Goal: Task Accomplishment & Management: Manage account settings

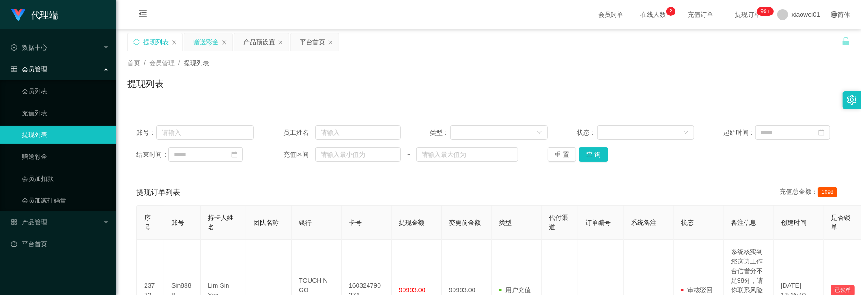
click at [193, 35] on div "赠送彩金" at bounding box center [208, 41] width 48 height 17
click at [199, 37] on div "赠送彩金" at bounding box center [205, 41] width 25 height 17
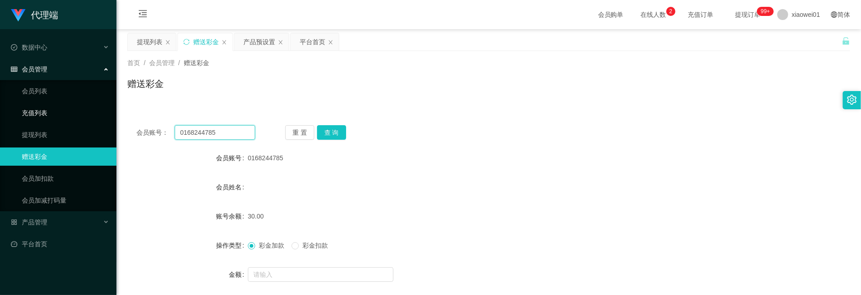
drag, startPoint x: 228, startPoint y: 128, endPoint x: 28, endPoint y: 102, distance: 201.8
click at [32, 106] on section "代理端 数据中心 会员管理 会员列表 充值列表 提现列表 赠送彩金 会员加扣款 会员加减打码量 产品管理 开奖记录 注单管理 产品列表 即时注单 产品预设置 …" at bounding box center [430, 254] width 861 height 509
click at [339, 135] on button "查 询" at bounding box center [331, 132] width 29 height 15
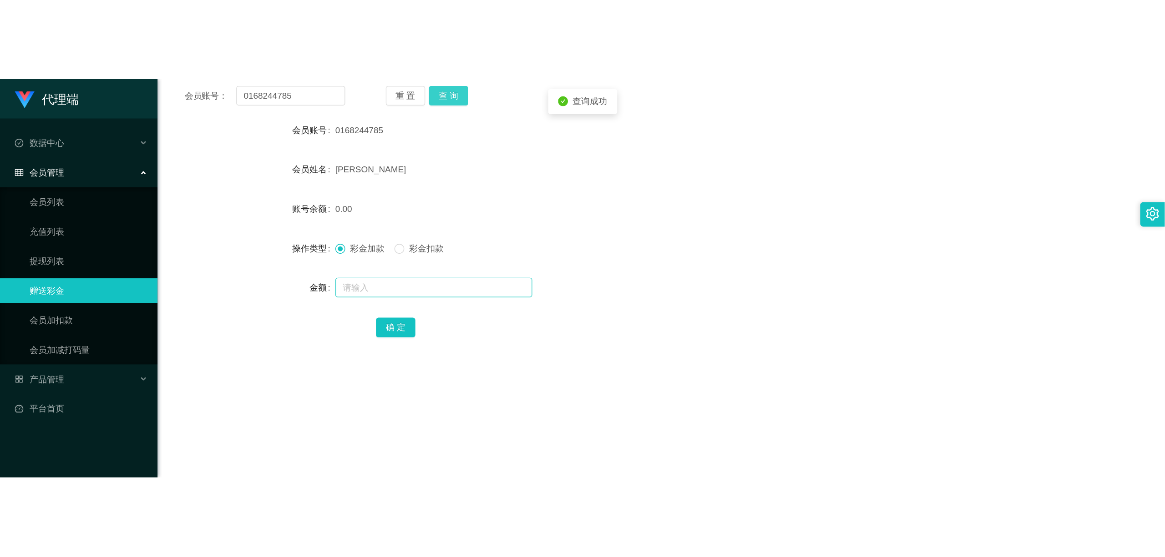
scroll to position [121, 0]
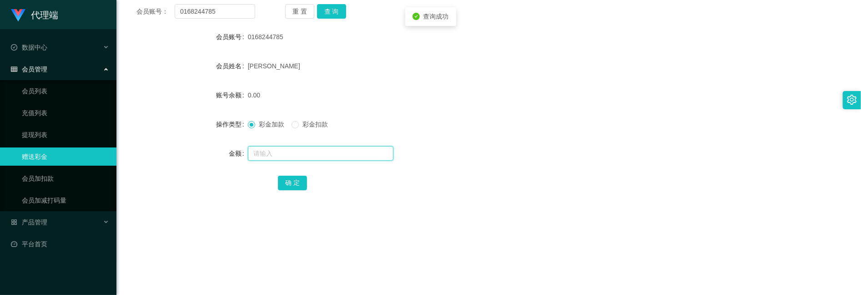
click at [275, 150] on input "text" at bounding box center [321, 153] width 146 height 15
type input "100"
drag, startPoint x: 292, startPoint y: 191, endPoint x: 293, endPoint y: 184, distance: 7.3
click at [292, 191] on div "确 定" at bounding box center [489, 182] width 422 height 18
click at [293, 184] on button "确 定" at bounding box center [292, 183] width 29 height 15
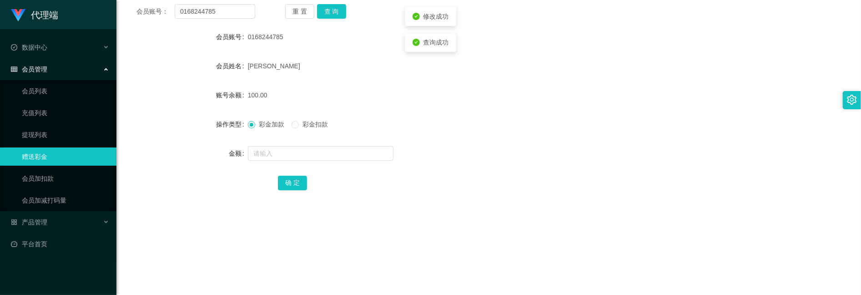
click at [585, 107] on form "会员账号 0168244785 会员姓名 [PERSON_NAME] 账号余额 100.00 操作类型 彩金加款 彩金扣款 金额 确 定" at bounding box center [488, 110] width 723 height 164
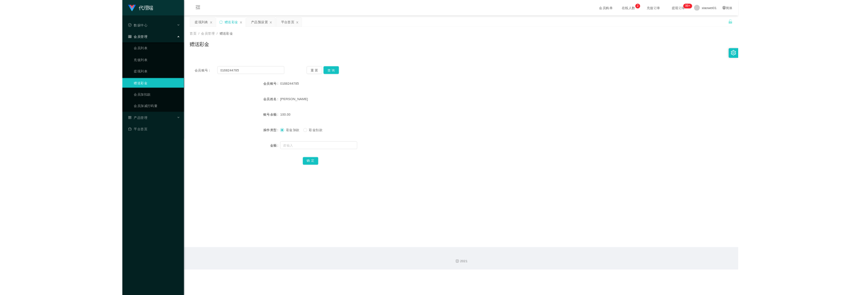
scroll to position [0, 0]
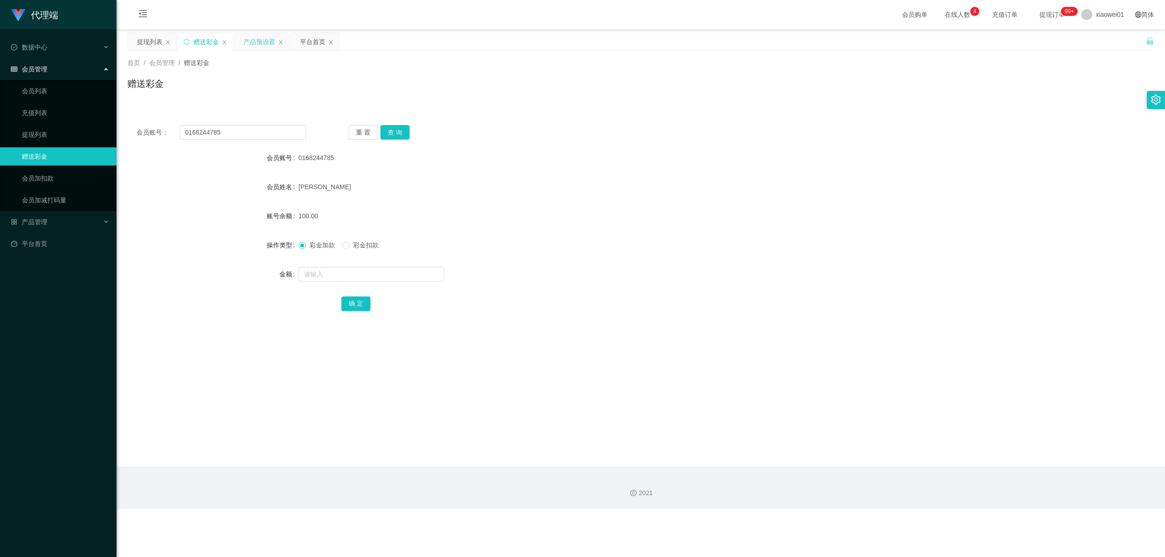
click at [258, 46] on div "产品预设置" at bounding box center [259, 41] width 32 height 17
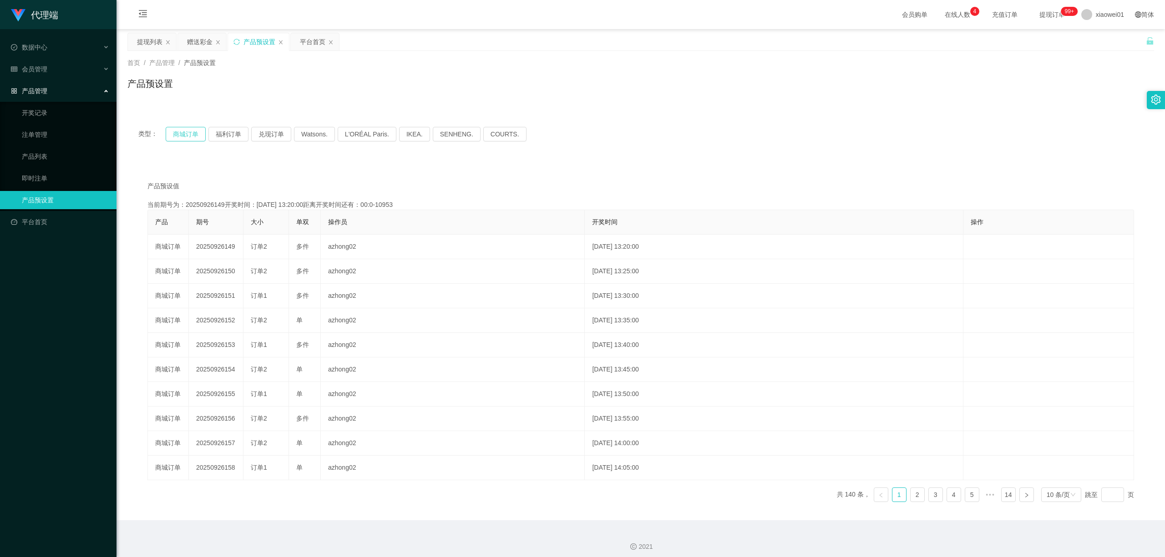
click at [172, 133] on button "商城订单" at bounding box center [186, 134] width 40 height 15
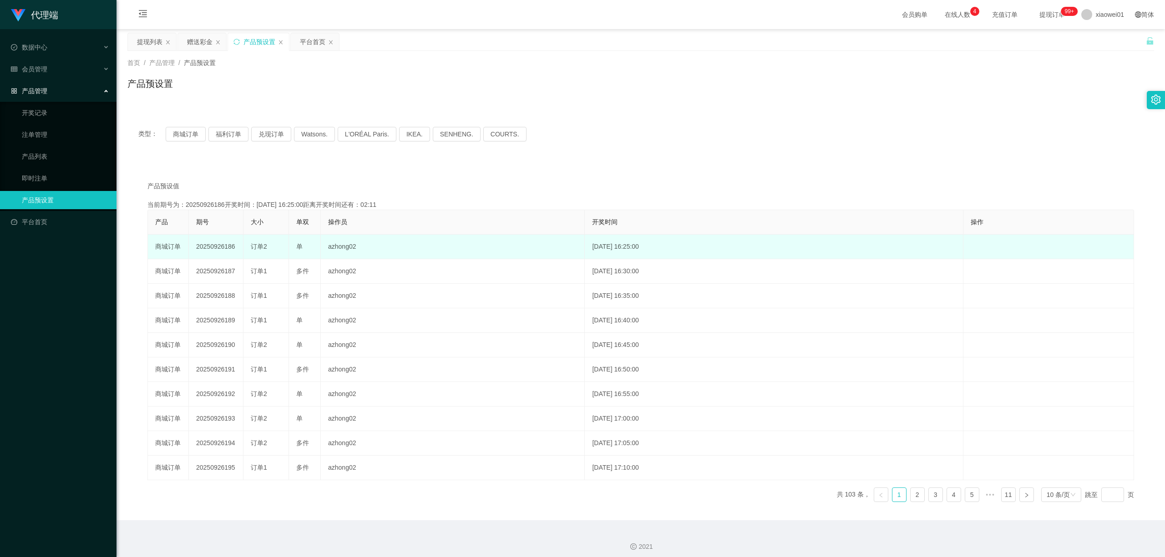
click at [222, 248] on td "20250926186" at bounding box center [216, 247] width 55 height 25
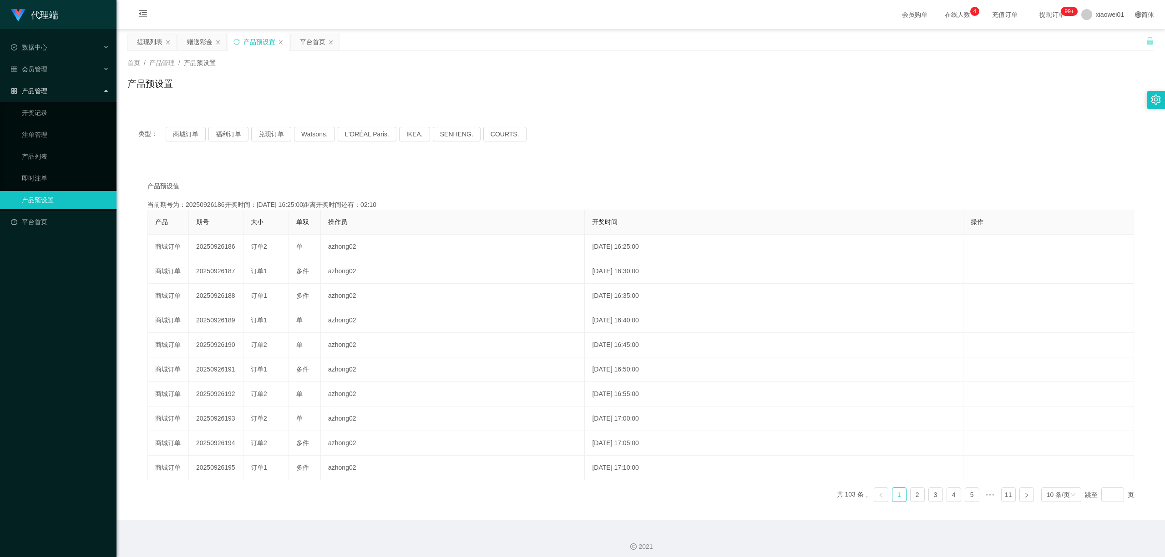
copy td "20250926186"
click at [50, 130] on link "注单管理" at bounding box center [65, 135] width 87 height 18
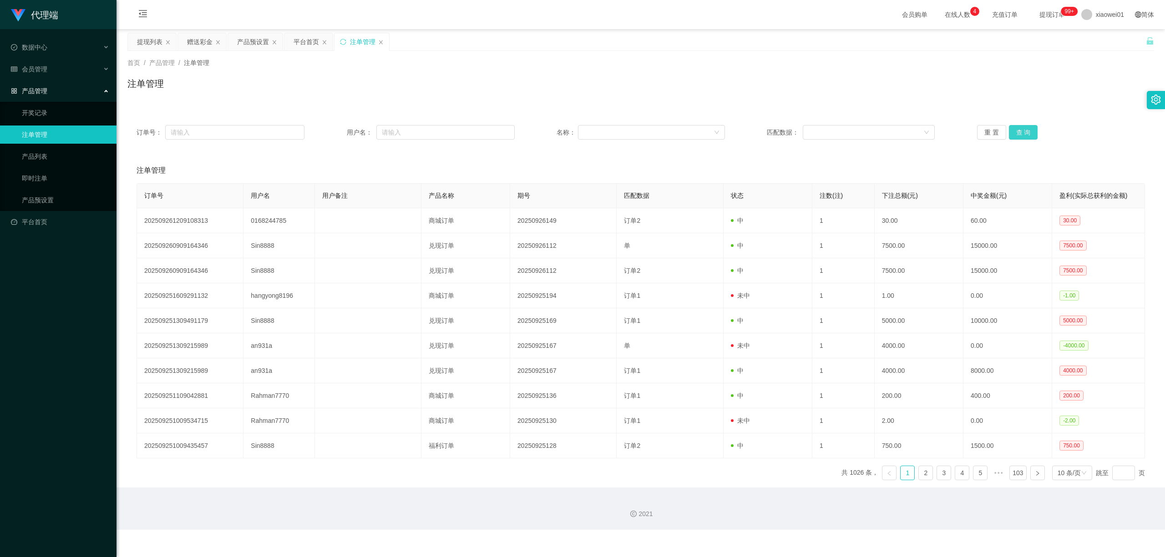
click at [861, 133] on button "查 询" at bounding box center [1023, 132] width 29 height 15
click at [162, 43] on div "提现列表" at bounding box center [152, 41] width 48 height 17
click at [141, 42] on div "提现列表" at bounding box center [149, 41] width 25 height 17
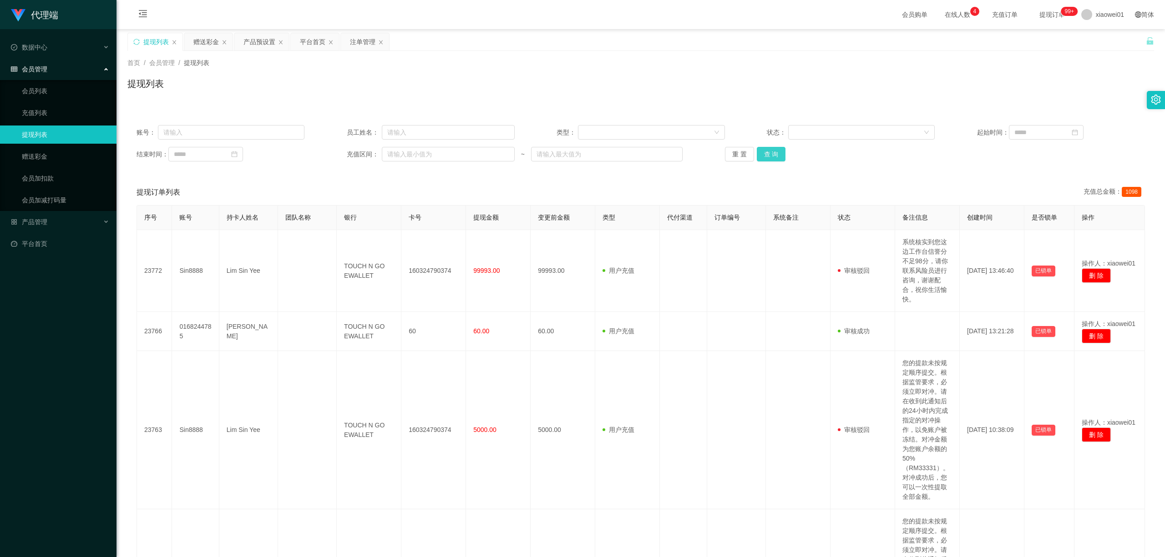
click at [757, 153] on button "查 询" at bounding box center [771, 154] width 29 height 15
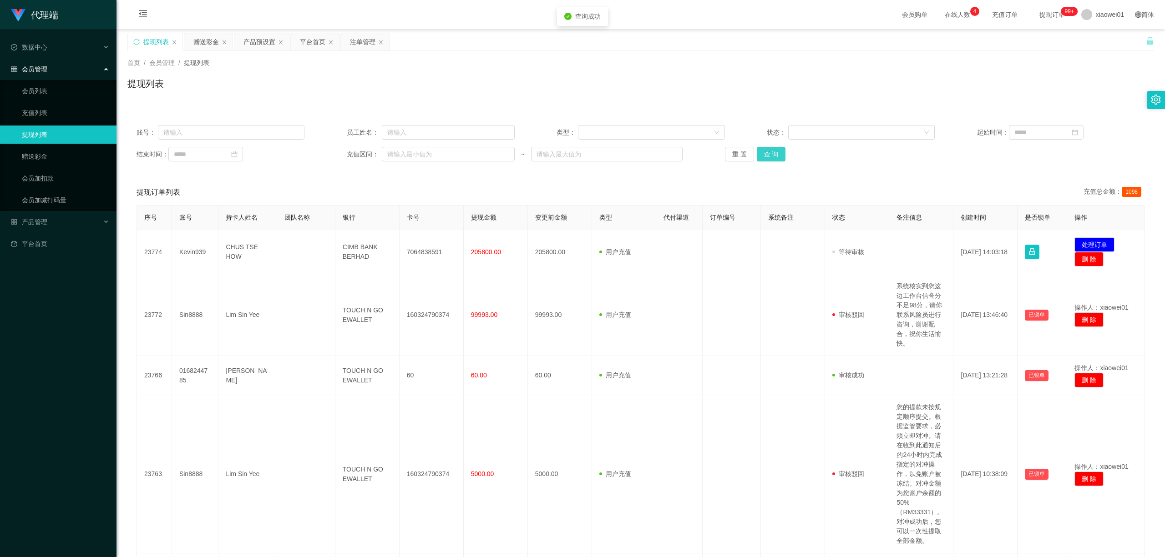
click at [762, 155] on button "查 询" at bounding box center [771, 154] width 29 height 15
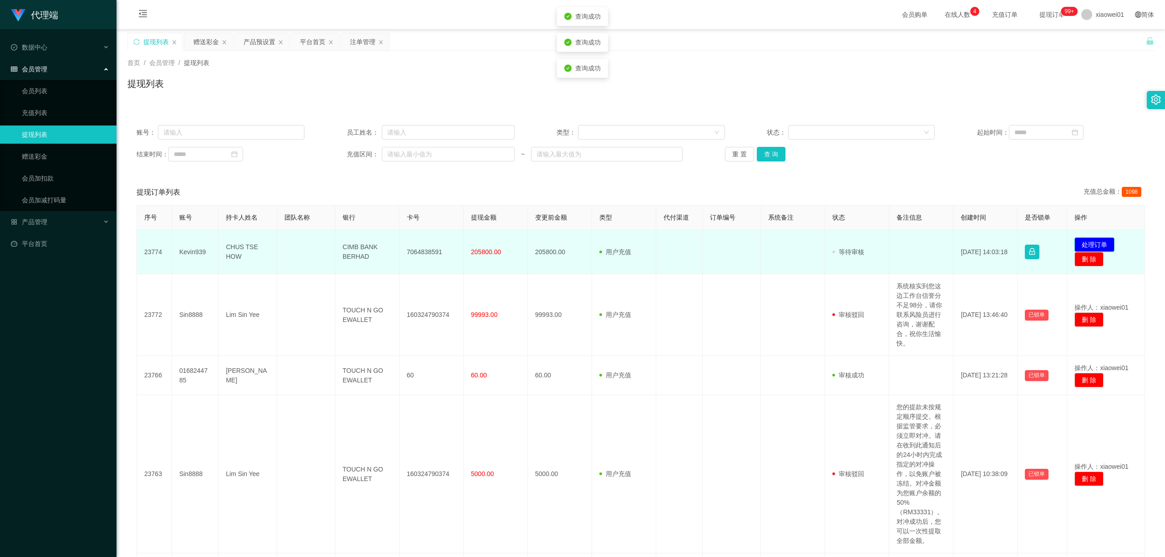
click at [861, 241] on button "处理订单" at bounding box center [1094, 245] width 40 height 15
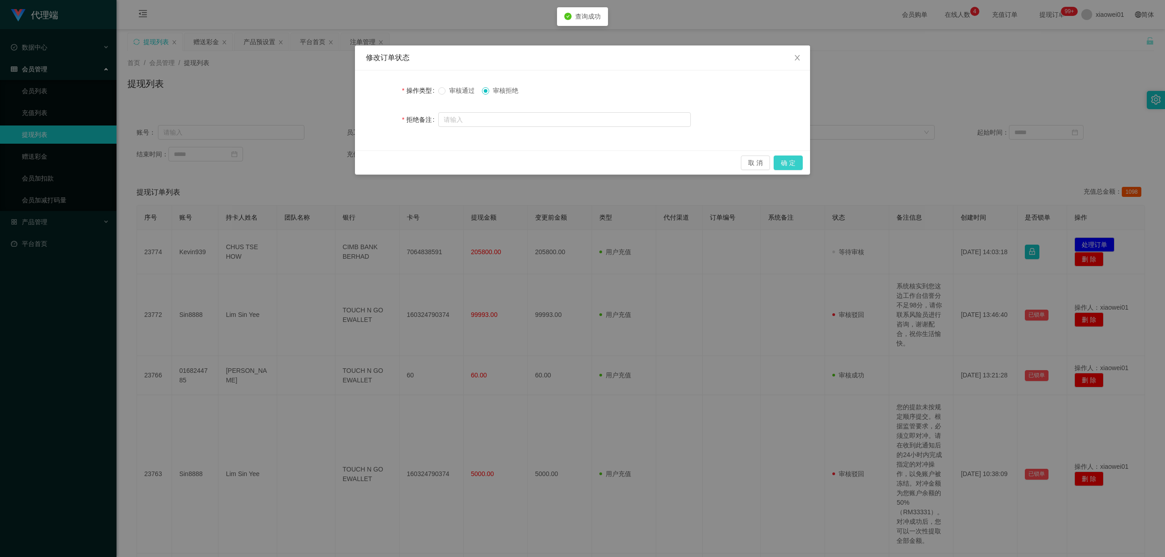
click at [801, 164] on button "确 定" at bounding box center [787, 163] width 29 height 15
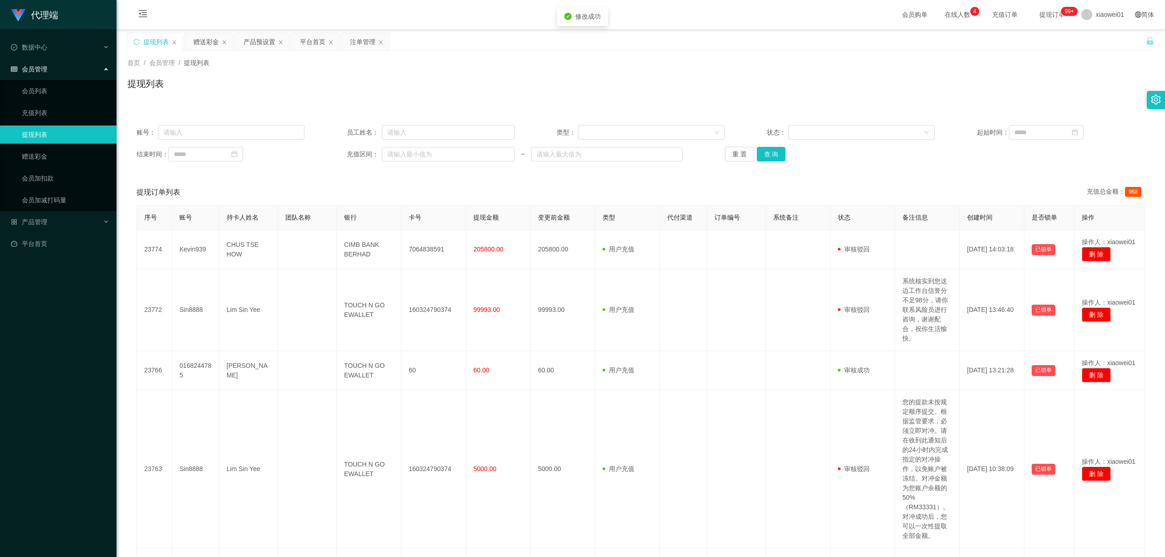
click at [834, 77] on div "提现列表" at bounding box center [640, 87] width 1026 height 21
click at [773, 146] on div "账号： 员工姓名： 类型： 状态： 起始时间： 结束时间： 充值区间： ~ 重 置 查 询" at bounding box center [640, 143] width 1026 height 55
click at [776, 149] on button "查 询" at bounding box center [771, 154] width 29 height 15
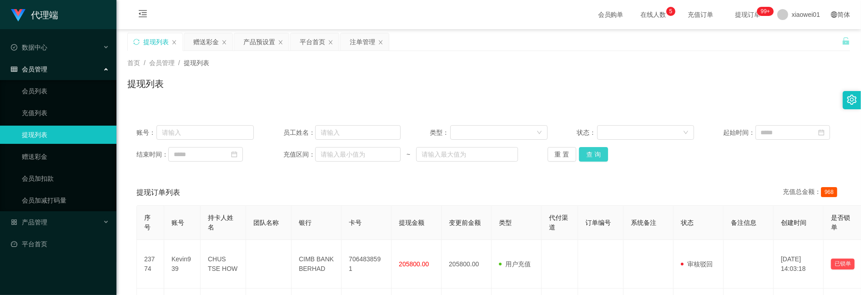
click at [590, 153] on button "查 询" at bounding box center [593, 154] width 29 height 15
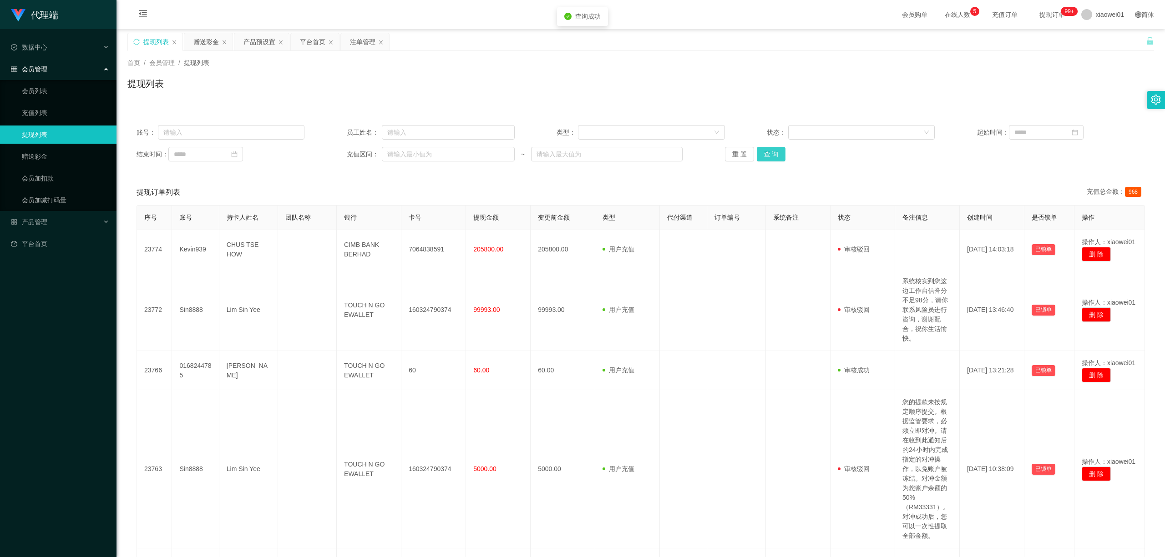
click at [778, 157] on button "查 询" at bounding box center [771, 154] width 29 height 15
click at [244, 45] on div "产品预设置" at bounding box center [259, 41] width 32 height 17
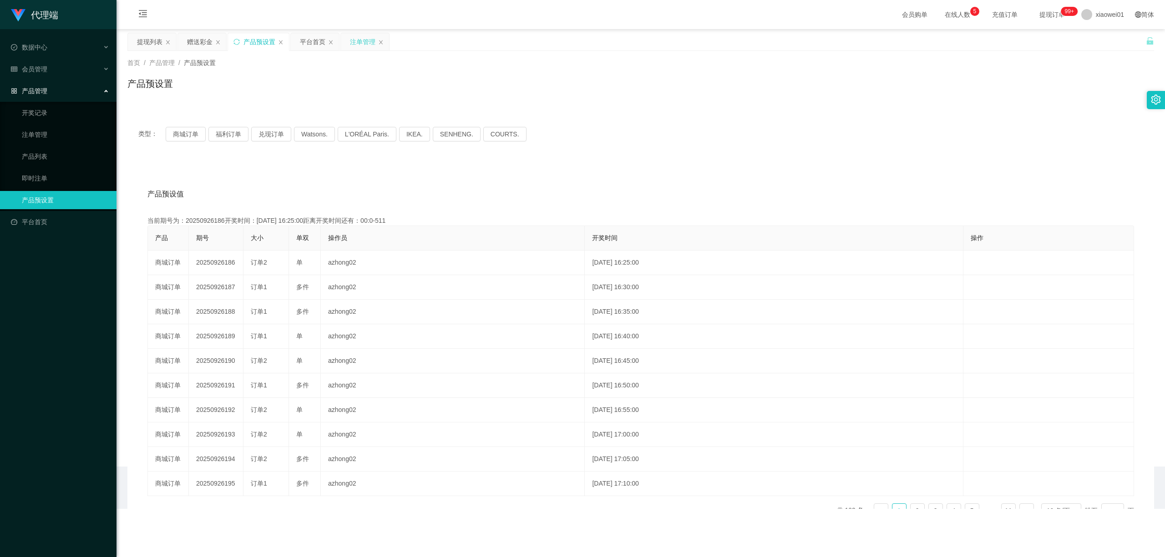
click at [366, 35] on div "注单管理" at bounding box center [362, 41] width 25 height 17
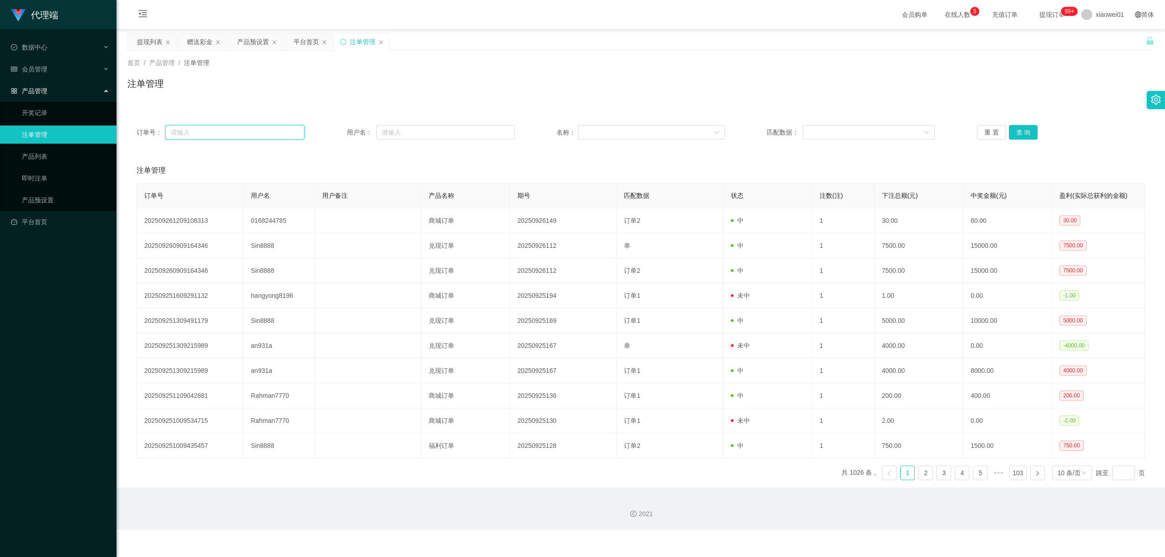
click at [269, 136] on input "text" at bounding box center [234, 132] width 139 height 15
click at [428, 126] on input "text" at bounding box center [445, 132] width 138 height 15
paste input "0168244785"
type input "0168244785"
click at [861, 128] on button "查 询" at bounding box center [1023, 132] width 29 height 15
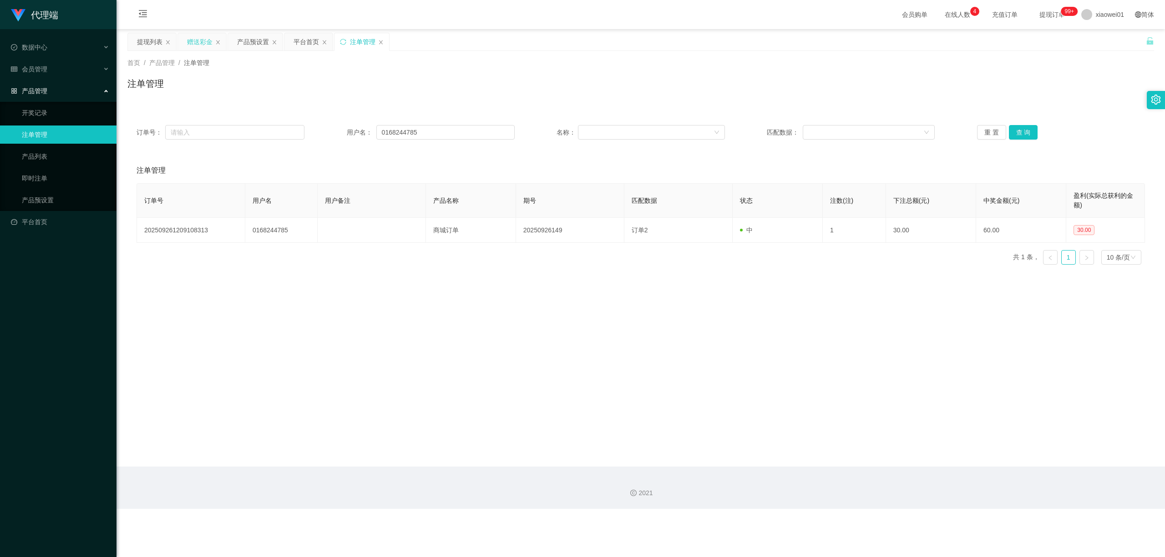
click at [188, 40] on div "赠送彩金" at bounding box center [199, 41] width 25 height 17
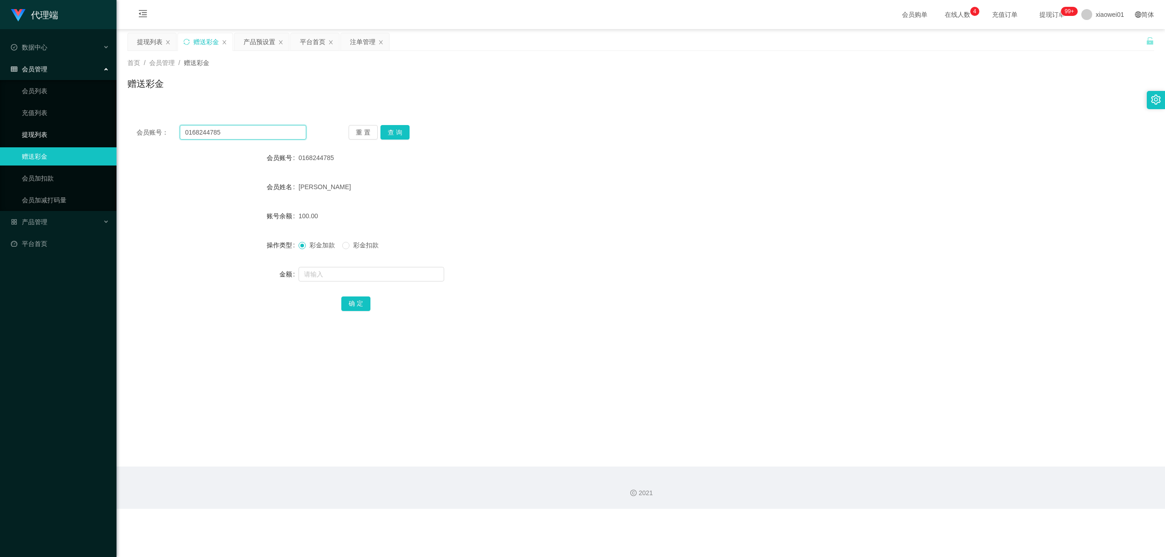
drag, startPoint x: 241, startPoint y: 131, endPoint x: 102, endPoint y: 126, distance: 139.3
click at [106, 127] on section "代理端 数据中心 会员管理 会员列表 充值列表 提现列表 赠送彩金 会员加扣款 会员加减打码量 产品管理 开奖记录 注单管理 产品列表 即时注单 产品预设置 …" at bounding box center [582, 254] width 1165 height 509
click at [407, 131] on button "查 询" at bounding box center [394, 132] width 29 height 15
click at [408, 130] on button "查 询" at bounding box center [394, 132] width 29 height 15
click at [355, 39] on div "注单管理" at bounding box center [362, 41] width 25 height 17
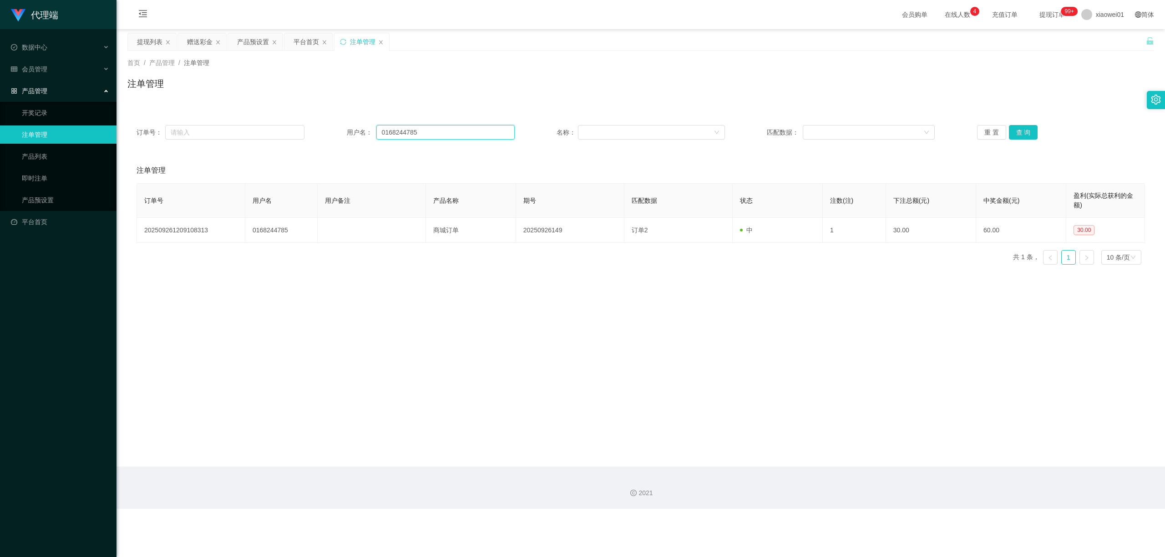
drag, startPoint x: 444, startPoint y: 134, endPoint x: 0, endPoint y: 121, distance: 444.3
click at [22, 124] on section "代理端 数据中心 会员管理 会员列表 充值列表 提现列表 赠送彩金 会员加扣款 会员加减打码量 产品管理 开奖记录 注单管理 产品列表 即时注单 产品预设置 …" at bounding box center [582, 254] width 1165 height 509
click at [861, 126] on button "查 询" at bounding box center [1023, 132] width 29 height 15
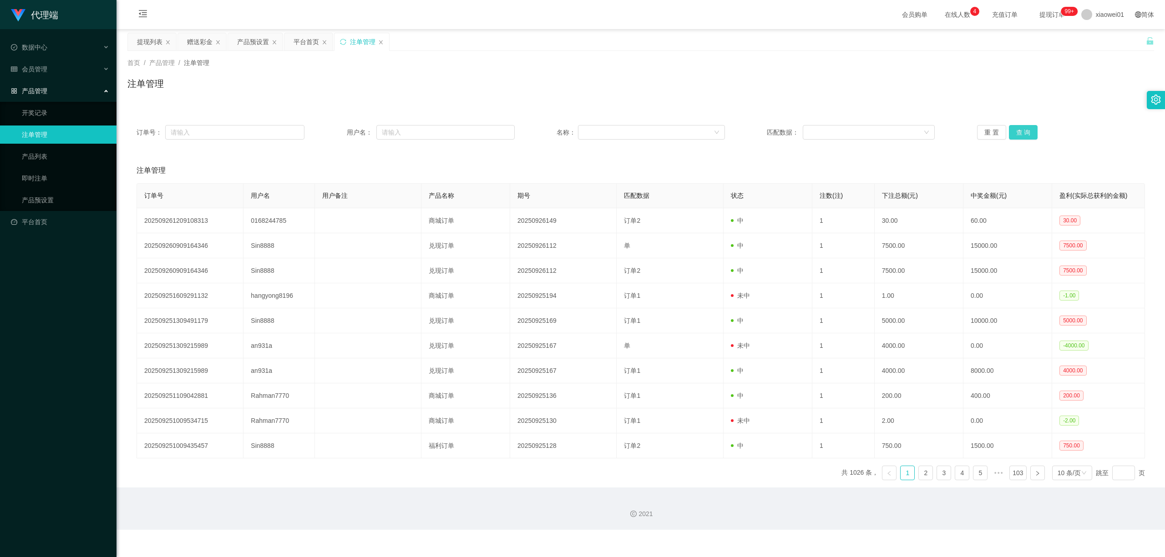
click at [861, 126] on button "查 询" at bounding box center [1023, 132] width 29 height 15
click at [414, 132] on input "text" at bounding box center [445, 132] width 138 height 15
paste input "0168244785"
type input "0168244785"
click at [201, 39] on div "赠送彩金" at bounding box center [199, 41] width 25 height 17
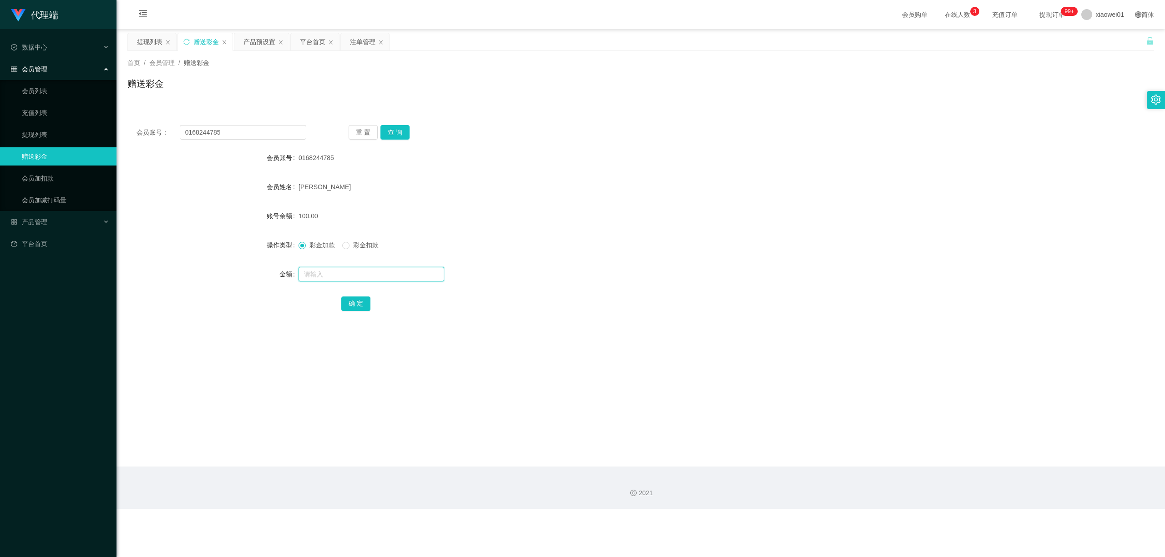
click at [320, 278] on input "text" at bounding box center [371, 274] width 146 height 15
type input "30"
click at [362, 294] on button "确 定" at bounding box center [355, 304] width 29 height 15
click at [691, 201] on form "会员账号 0168244785 会员姓名 [PERSON_NAME] 账号余额 100.00 操作类型 彩金加款 彩金扣款 金额 确 定" at bounding box center [640, 231] width 1026 height 164
click at [361, 46] on div "注单管理" at bounding box center [362, 41] width 25 height 17
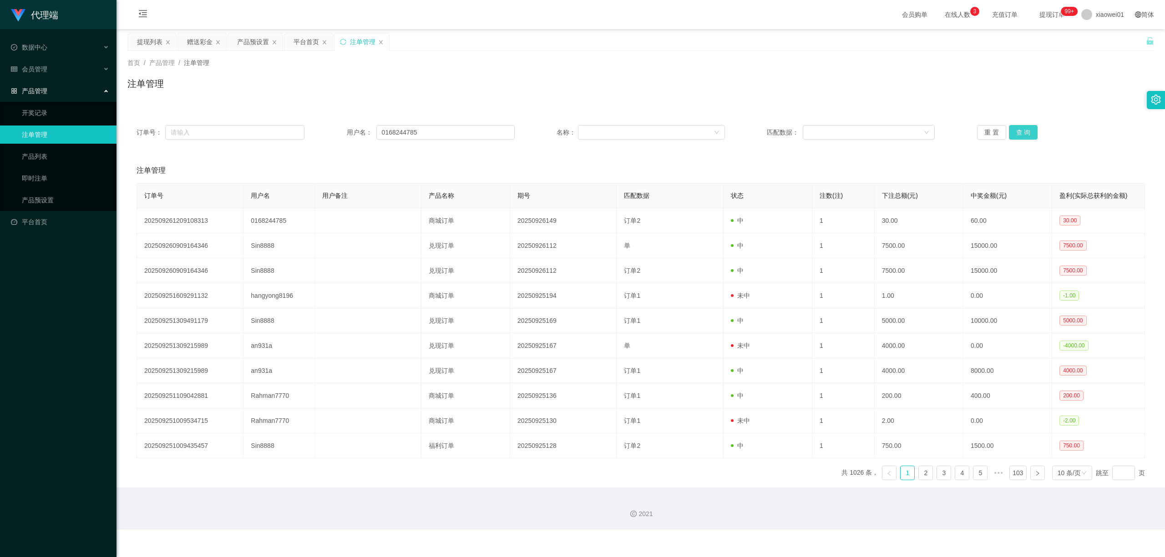
click at [861, 135] on button "查 询" at bounding box center [1023, 132] width 29 height 15
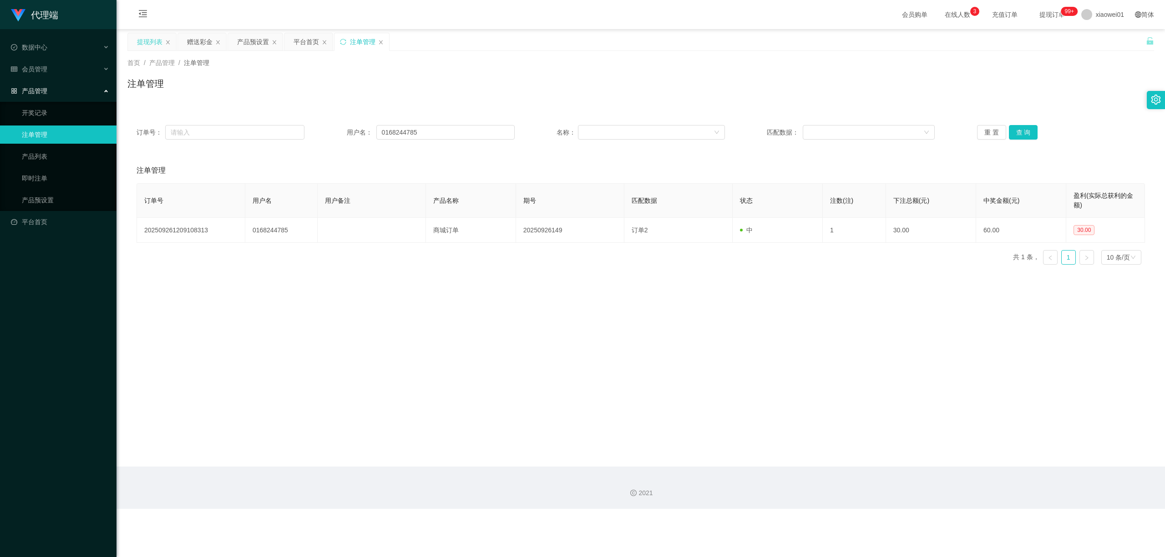
click at [144, 42] on div "提现列表" at bounding box center [149, 41] width 25 height 17
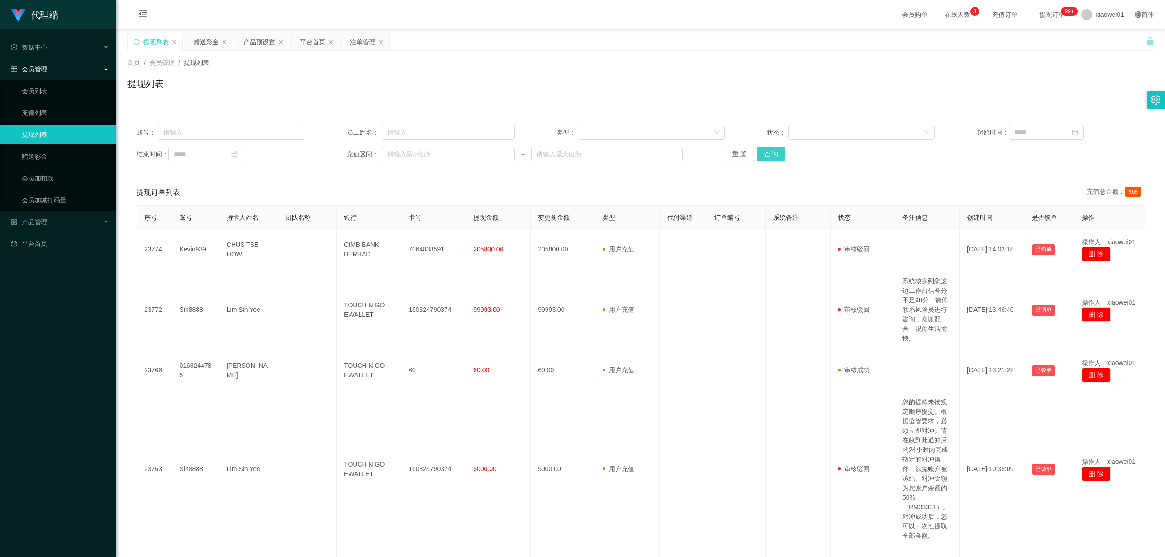
click at [774, 150] on button "查 询" at bounding box center [771, 154] width 29 height 15
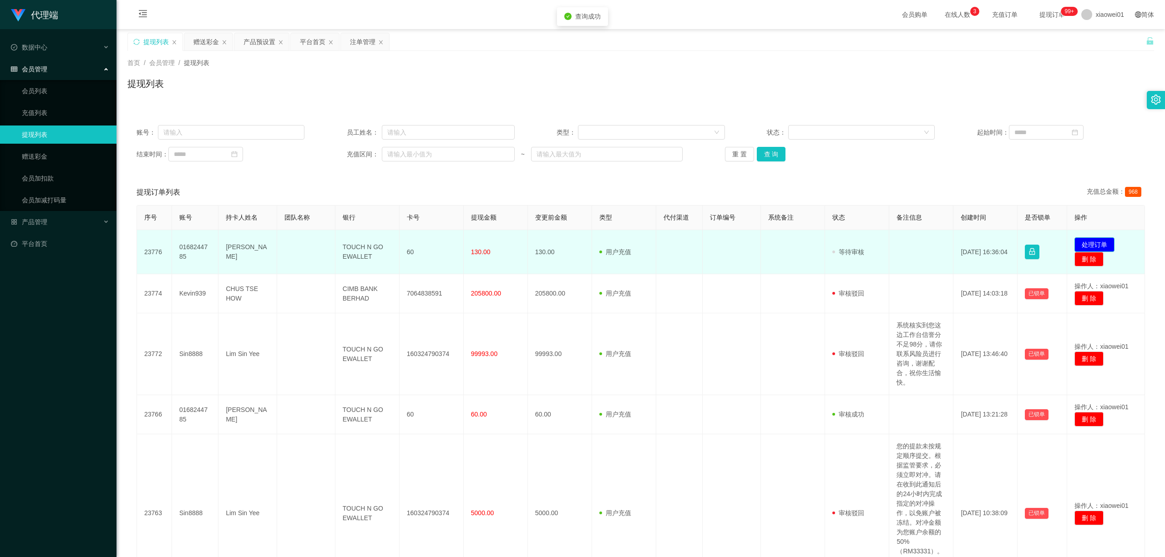
click at [861, 246] on button "处理订单" at bounding box center [1094, 245] width 40 height 15
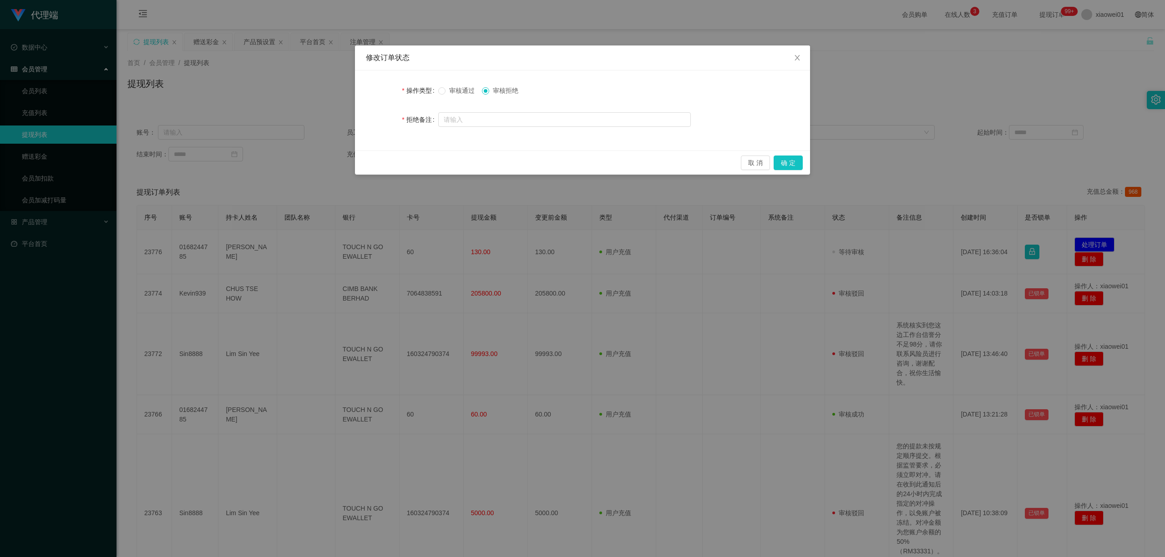
click at [466, 94] on span "审核通过" at bounding box center [461, 90] width 33 height 7
click at [790, 158] on button "确 定" at bounding box center [787, 163] width 29 height 15
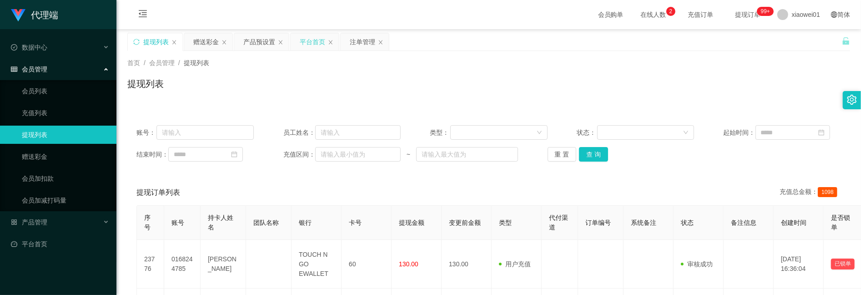
drag, startPoint x: 332, startPoint y: 48, endPoint x: 317, endPoint y: 48, distance: 15.5
click at [317, 48] on div "平台首页" at bounding box center [315, 41] width 48 height 17
click at [317, 47] on div "平台首页" at bounding box center [312, 41] width 25 height 17
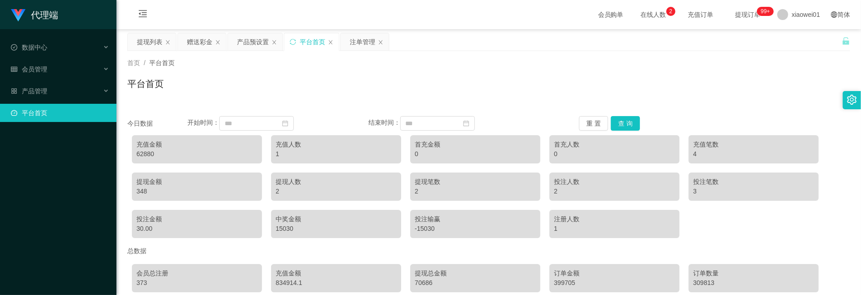
click at [137, 153] on div "62880" at bounding box center [196, 154] width 121 height 10
copy div "62880"
